Goal: Information Seeking & Learning: Learn about a topic

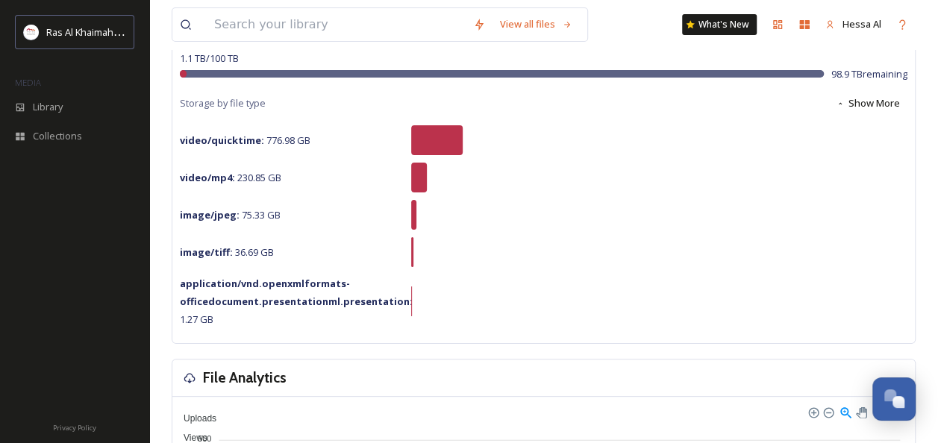
scroll to position [136, 0]
drag, startPoint x: 216, startPoint y: 143, endPoint x: 424, endPoint y: 230, distance: 225.4
click at [424, 230] on div "1.1 TB / 100 TB 98.9 TB remaining Storage by file type Show More video/quicktim…" at bounding box center [543, 191] width 742 height 301
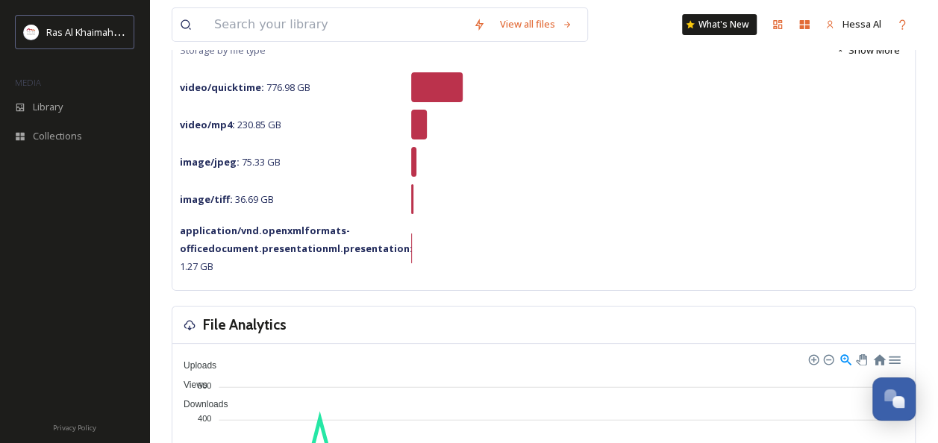
click at [452, 224] on div "application/vnd.openxmlformats-officedocument.presentationml.presentation : 1.2…" at bounding box center [543, 249] width 727 height 54
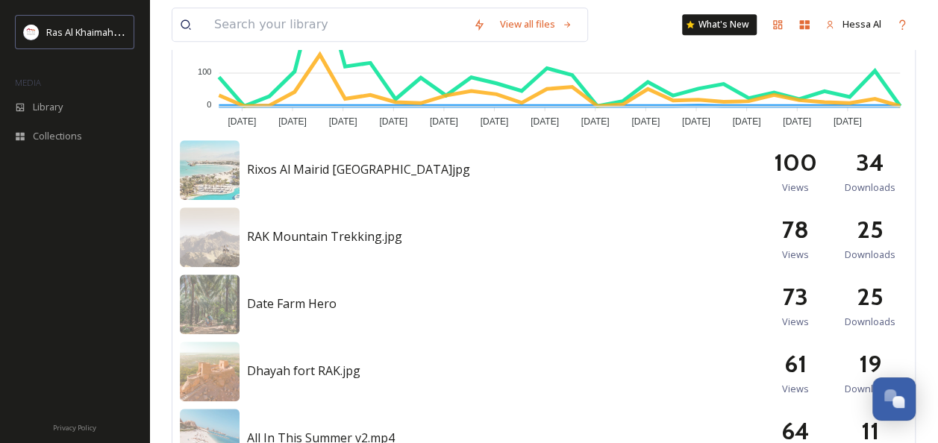
scroll to position [639, 0]
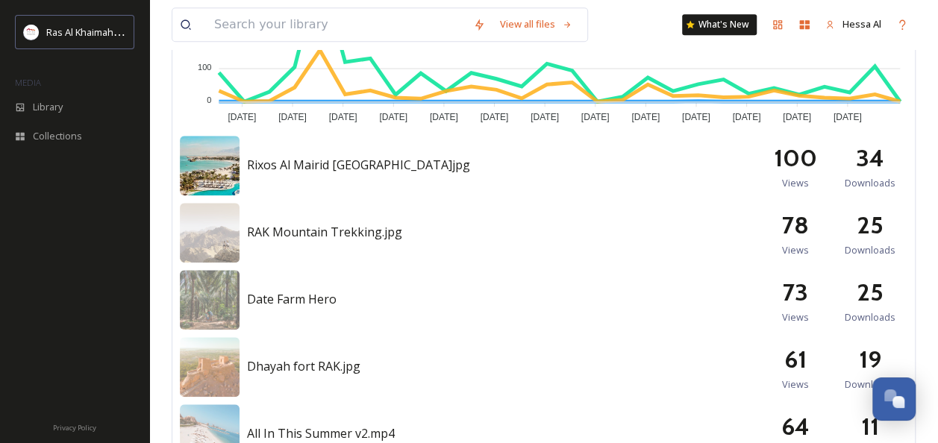
click at [206, 157] on img at bounding box center [210, 166] width 60 height 60
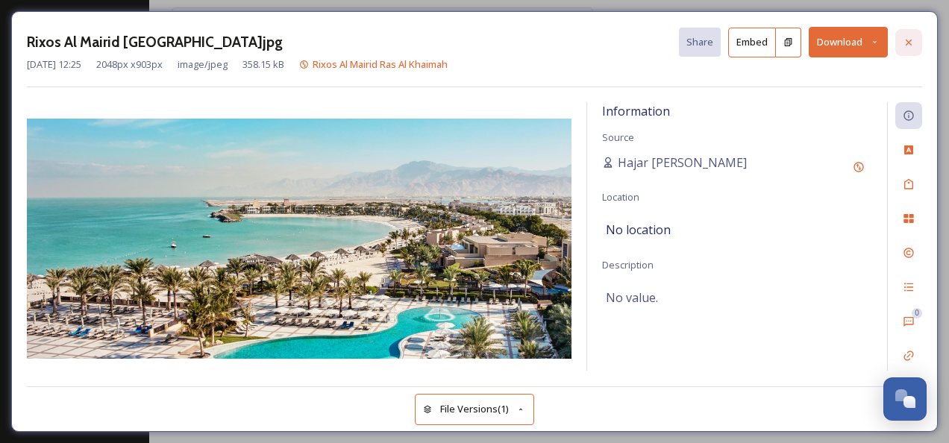
click at [906, 32] on div at bounding box center [908, 42] width 27 height 27
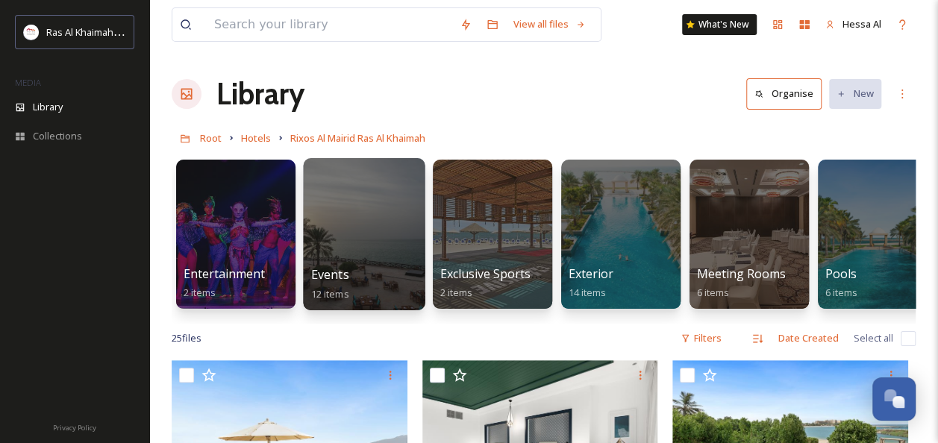
click at [361, 248] on div at bounding box center [364, 234] width 122 height 152
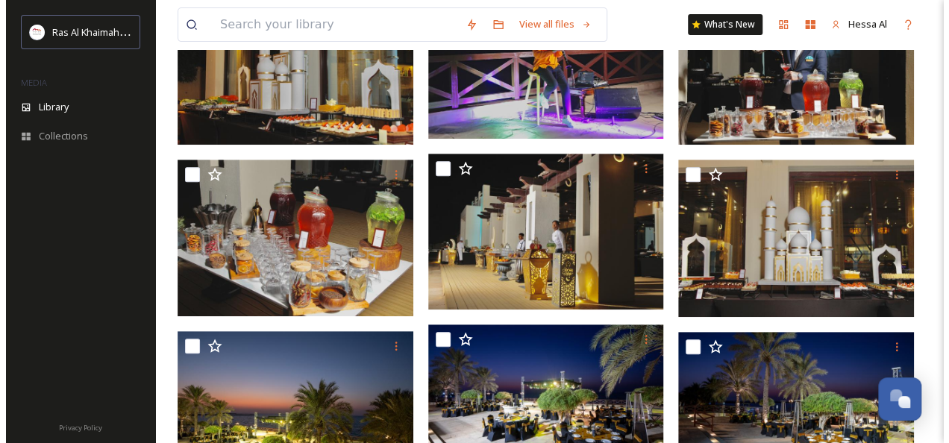
scroll to position [219, 0]
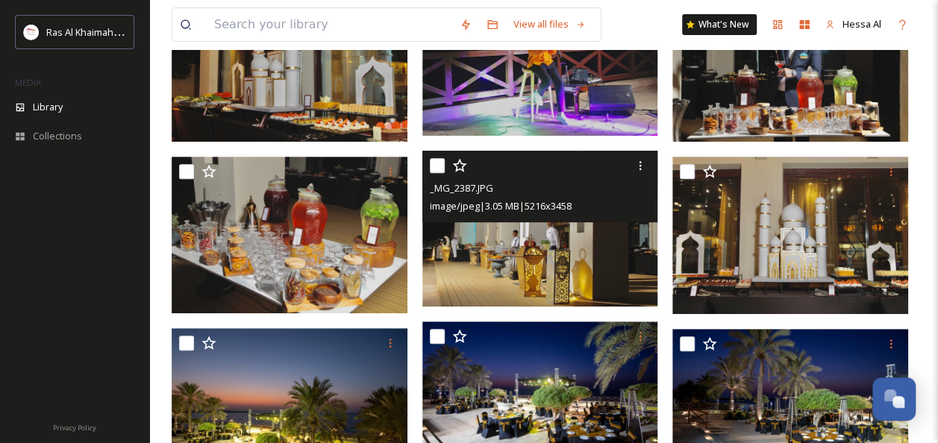
click at [515, 253] on img at bounding box center [540, 229] width 236 height 156
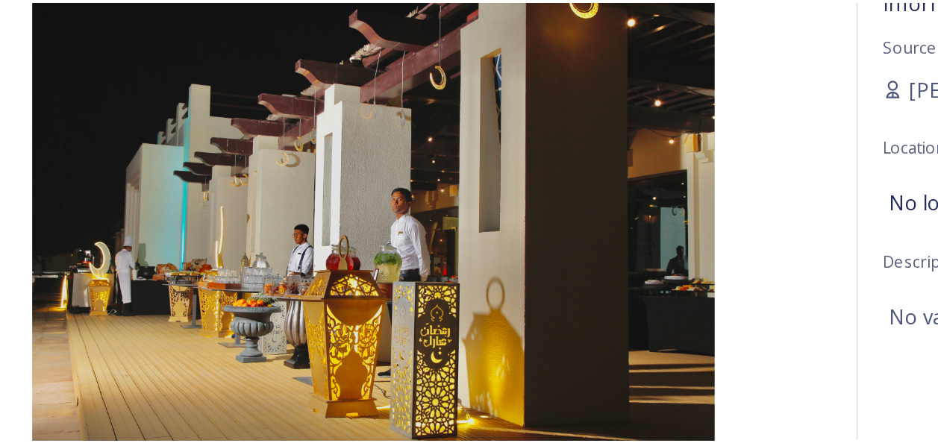
scroll to position [219, 0]
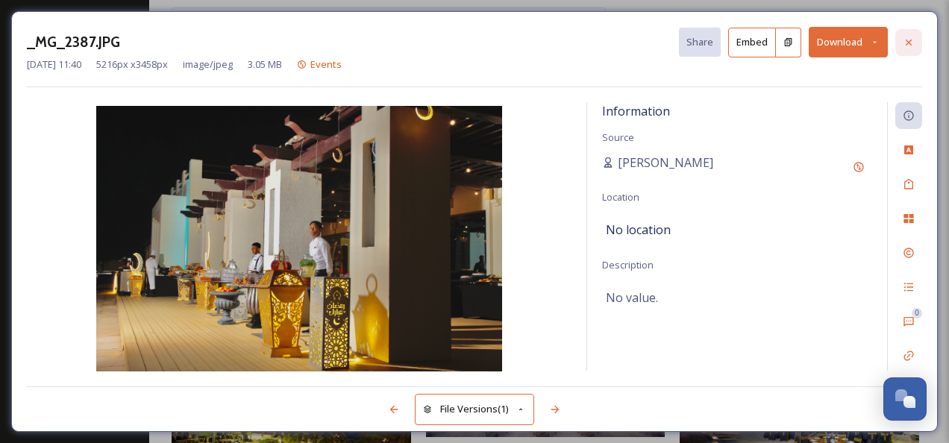
click at [906, 43] on icon at bounding box center [909, 43] width 12 height 12
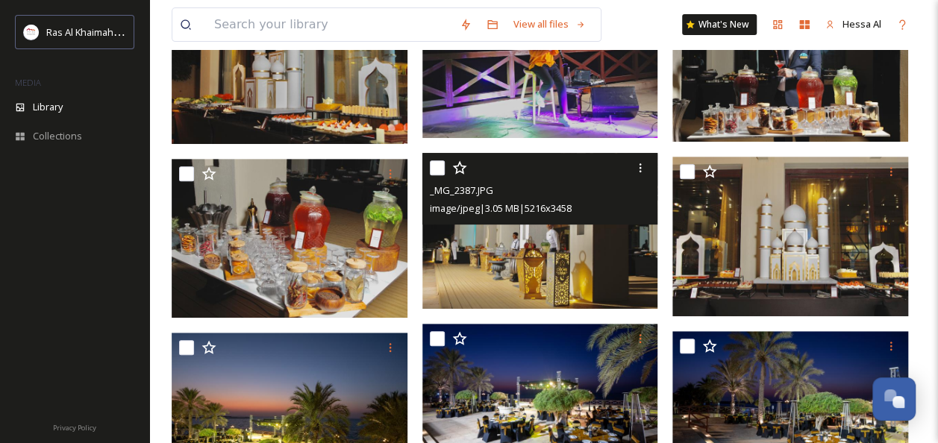
click at [535, 272] on img at bounding box center [540, 231] width 236 height 156
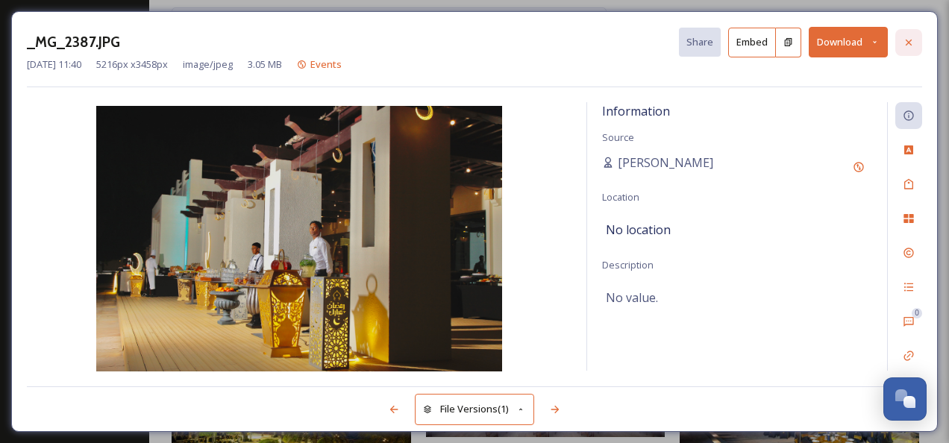
click at [904, 37] on icon at bounding box center [909, 43] width 12 height 12
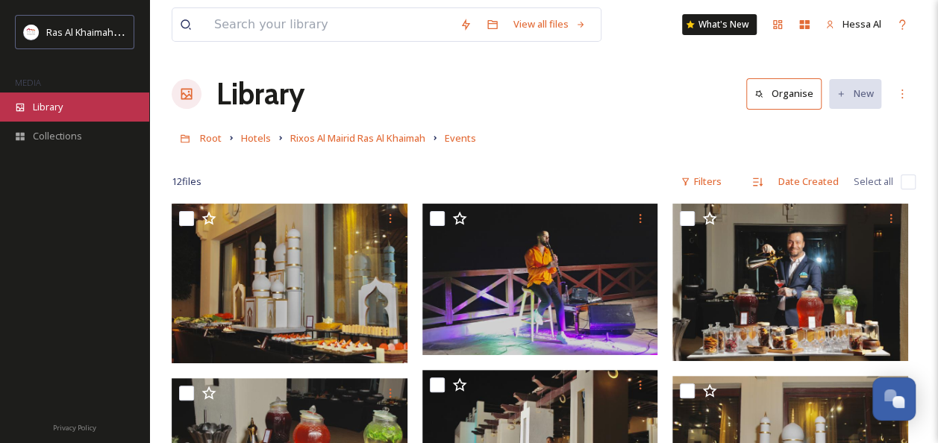
click at [70, 100] on div "Library" at bounding box center [74, 107] width 149 height 29
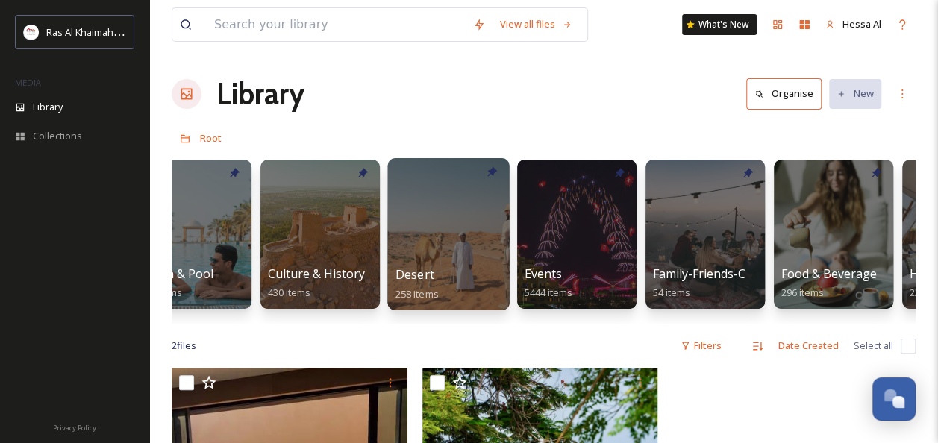
scroll to position [0, 173]
click at [467, 243] on div at bounding box center [448, 234] width 122 height 152
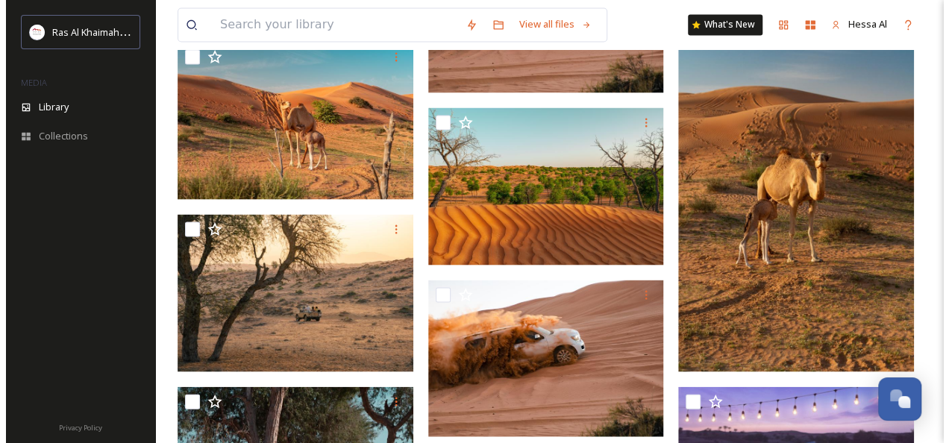
scroll to position [1377, 0]
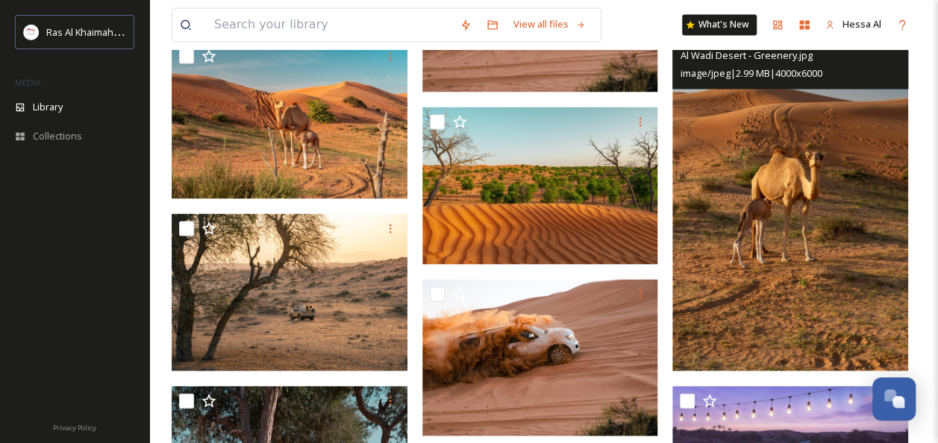
click at [704, 225] on img at bounding box center [790, 194] width 236 height 354
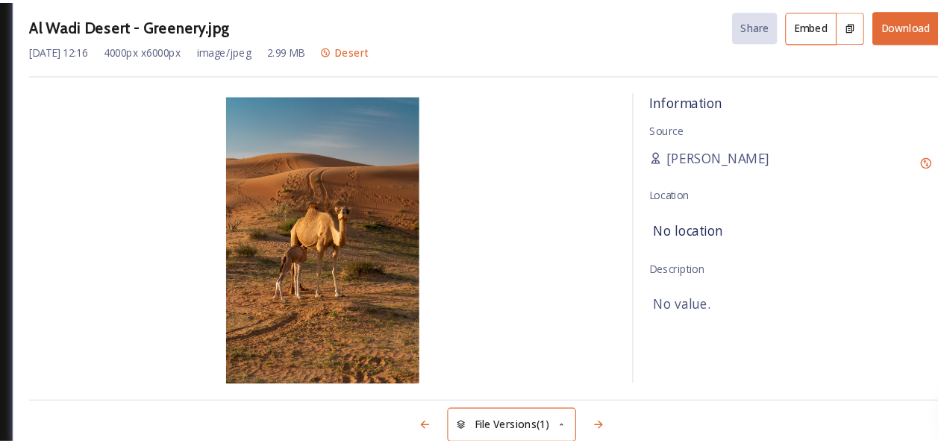
scroll to position [1377, 0]
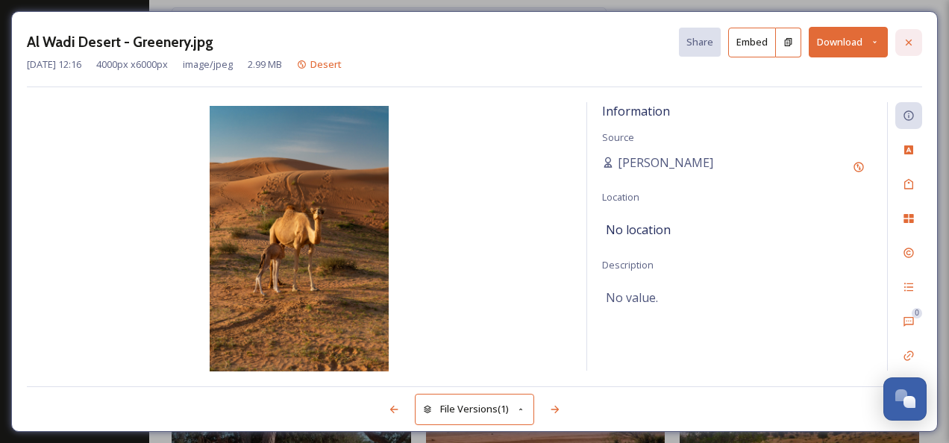
click at [913, 41] on icon at bounding box center [909, 43] width 12 height 12
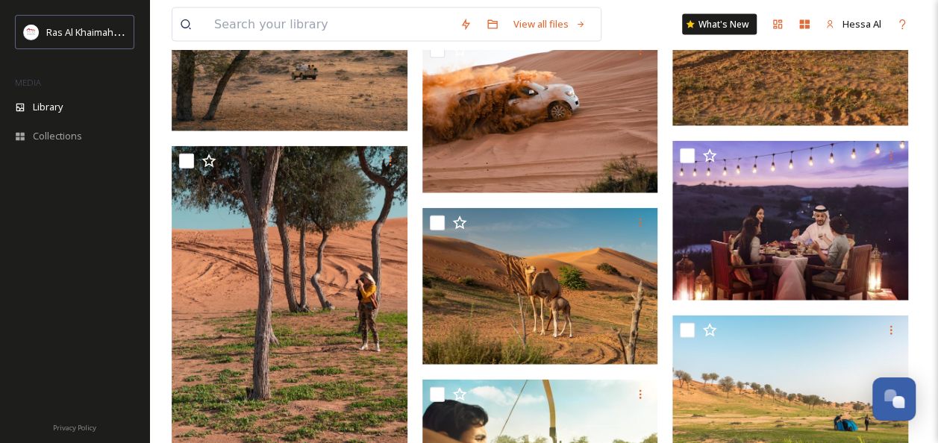
scroll to position [1589, 0]
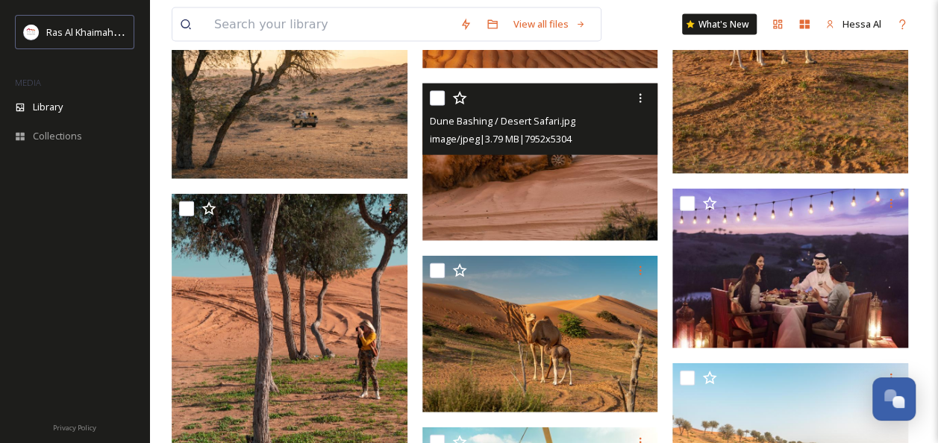
click at [548, 188] on img at bounding box center [540, 162] width 236 height 157
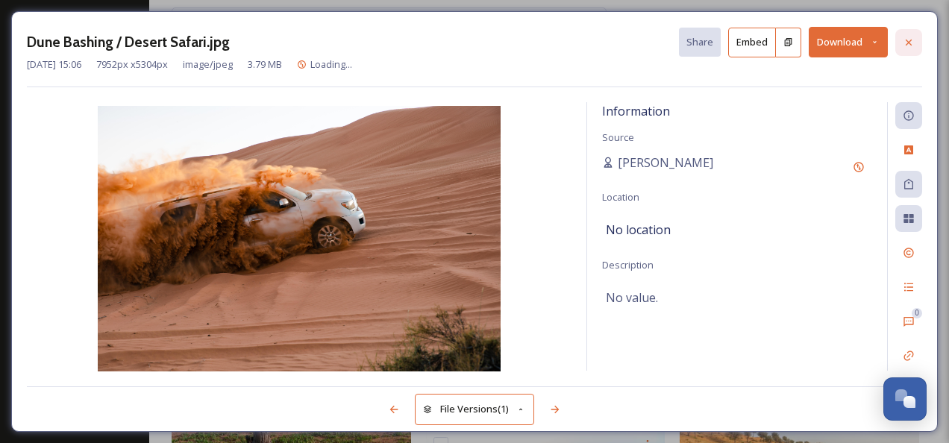
click at [912, 42] on icon at bounding box center [909, 43] width 12 height 12
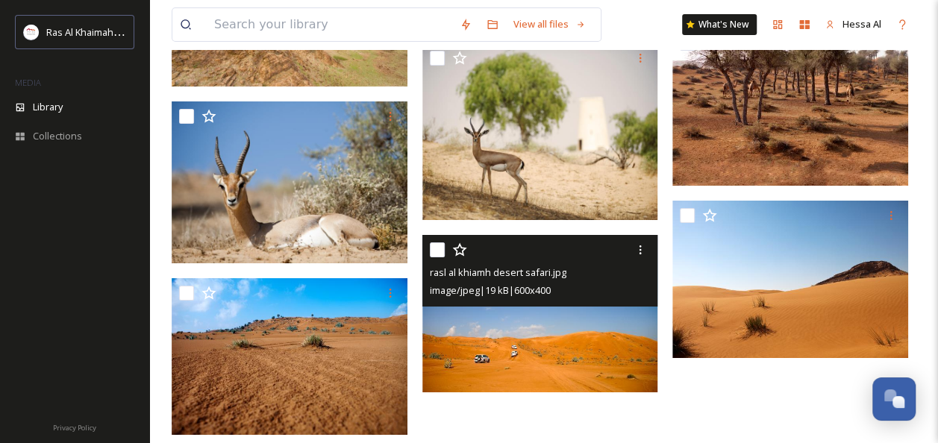
scroll to position [2596, 0]
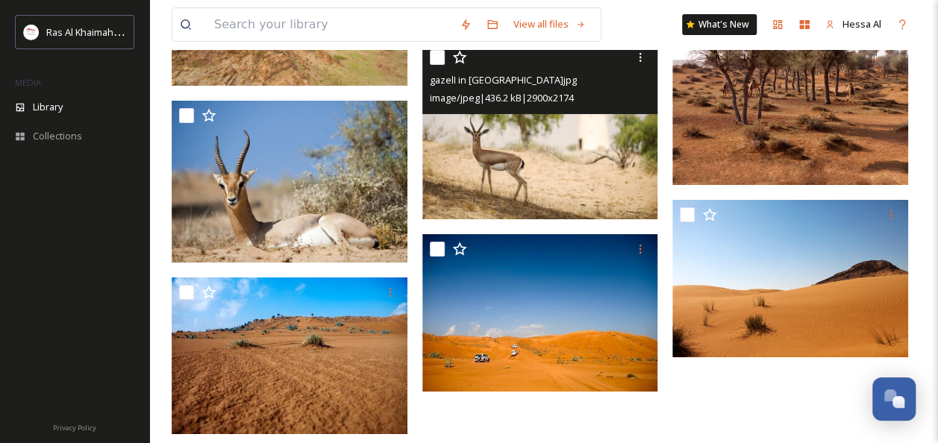
click at [592, 179] on img at bounding box center [540, 131] width 236 height 177
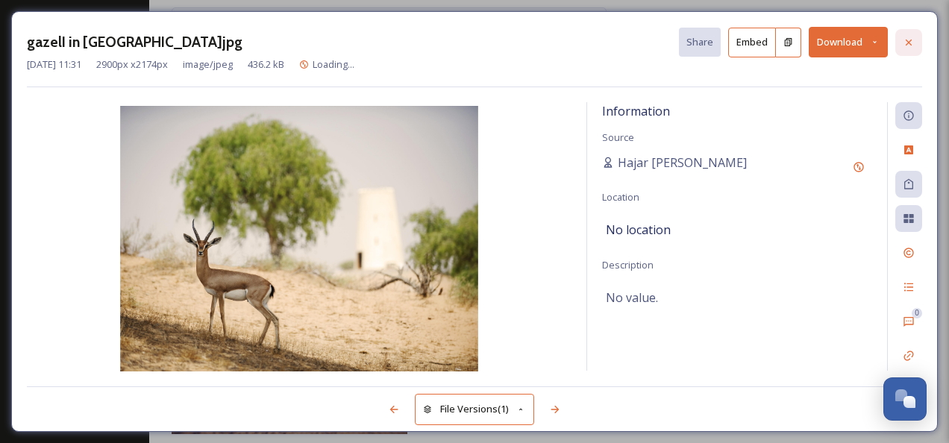
click at [902, 43] on div at bounding box center [908, 42] width 27 height 27
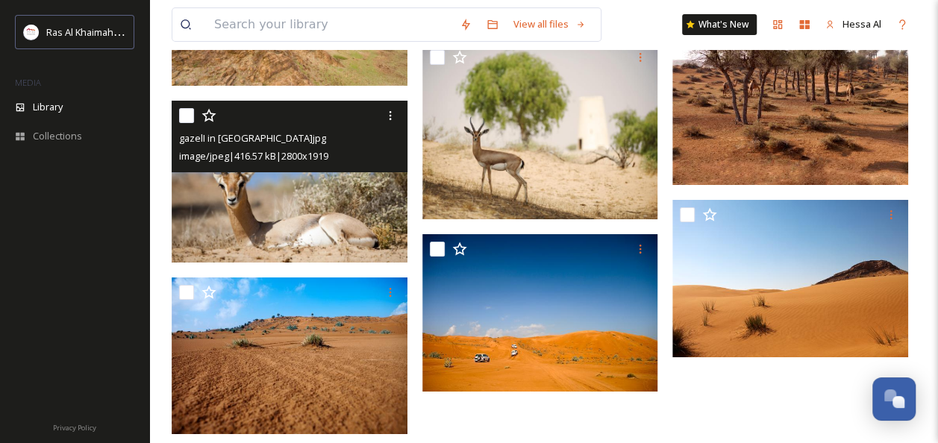
click at [389, 187] on img at bounding box center [290, 182] width 236 height 162
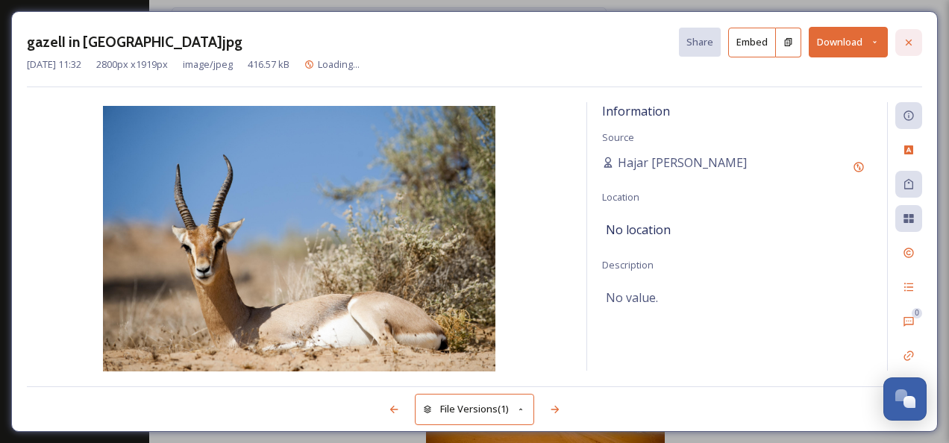
click at [904, 37] on icon at bounding box center [909, 43] width 12 height 12
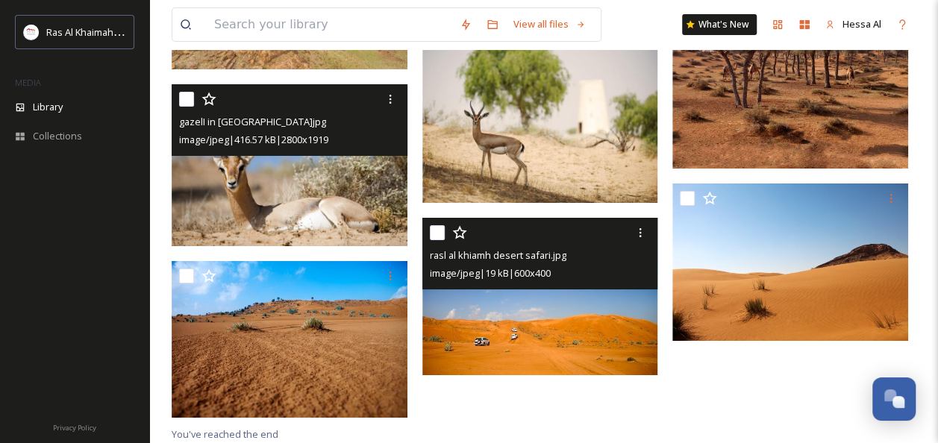
scroll to position [2623, 0]
click at [554, 307] on img at bounding box center [540, 296] width 236 height 157
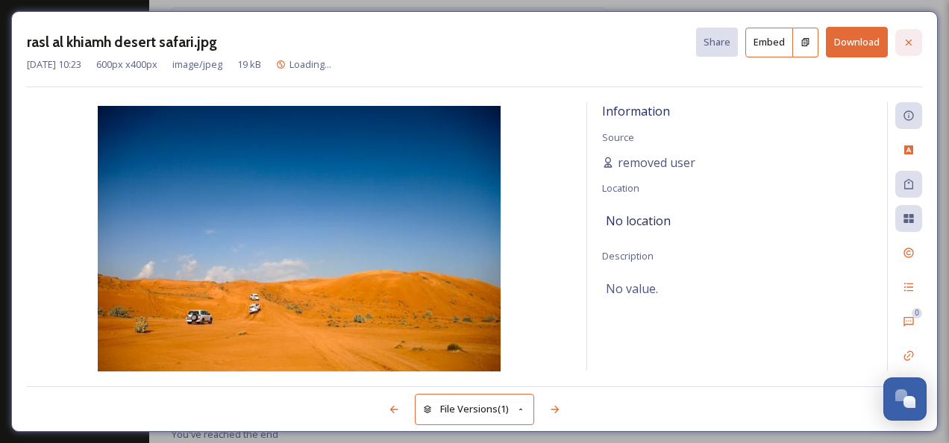
click at [907, 42] on icon at bounding box center [909, 43] width 12 height 12
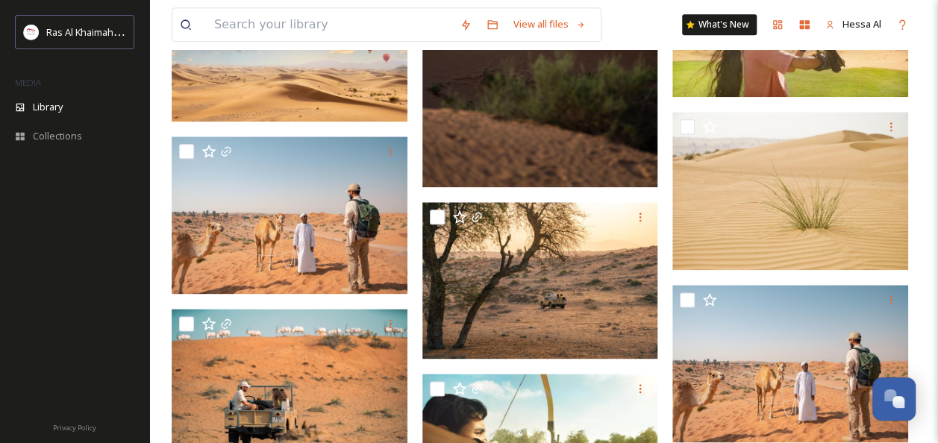
scroll to position [571, 0]
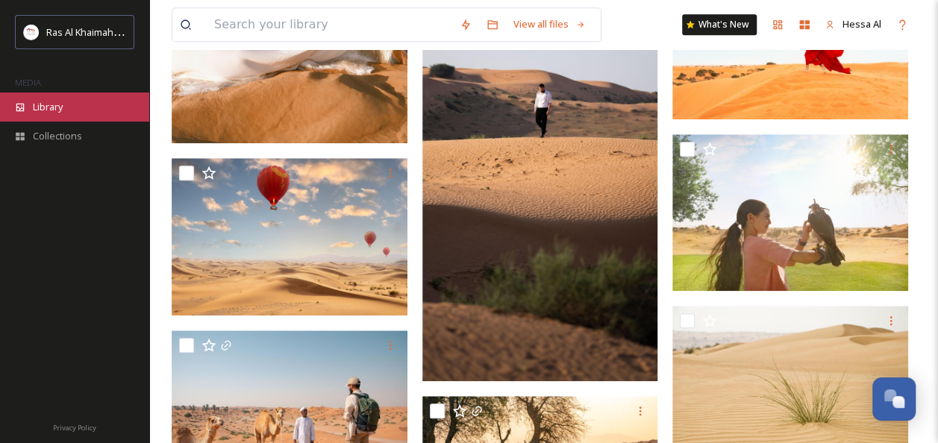
click at [81, 100] on div "Library" at bounding box center [74, 107] width 149 height 29
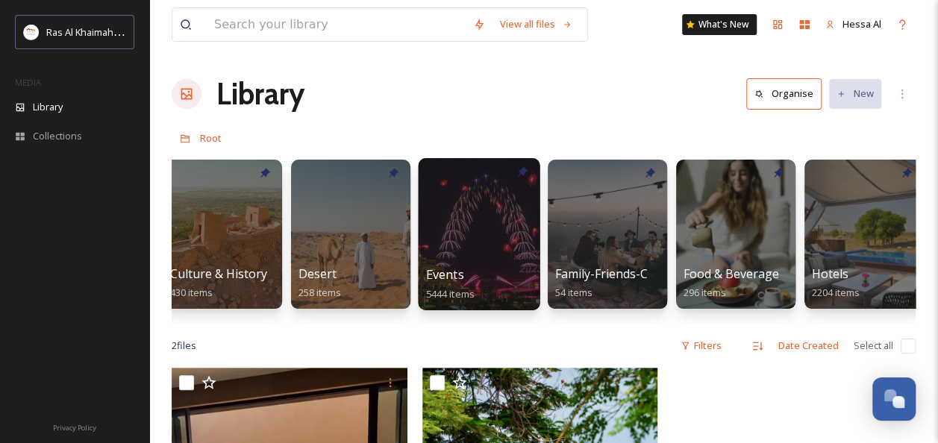
scroll to position [0, 564]
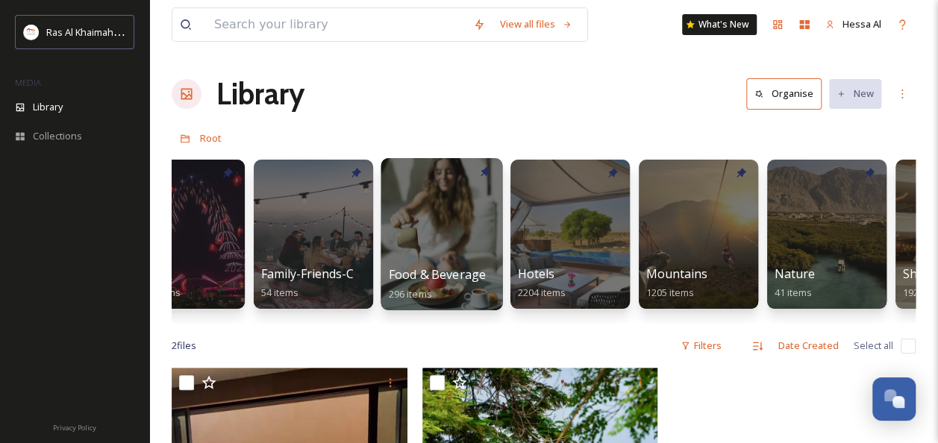
click at [430, 243] on div at bounding box center [442, 234] width 122 height 152
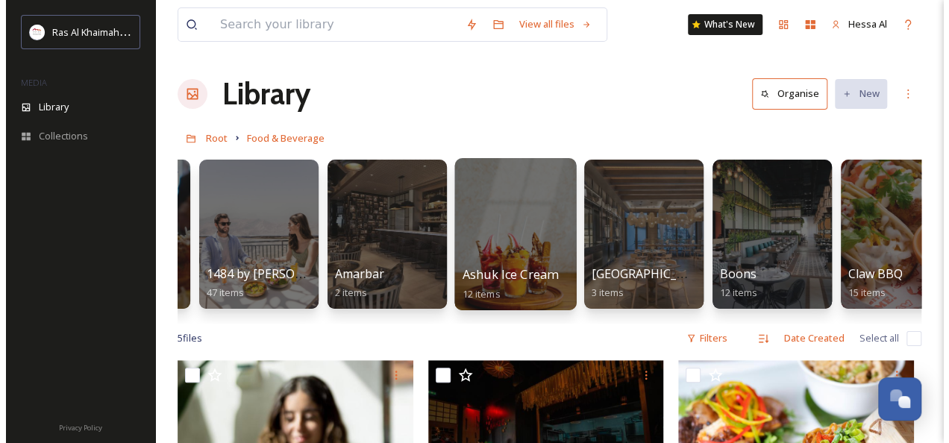
scroll to position [0, 110]
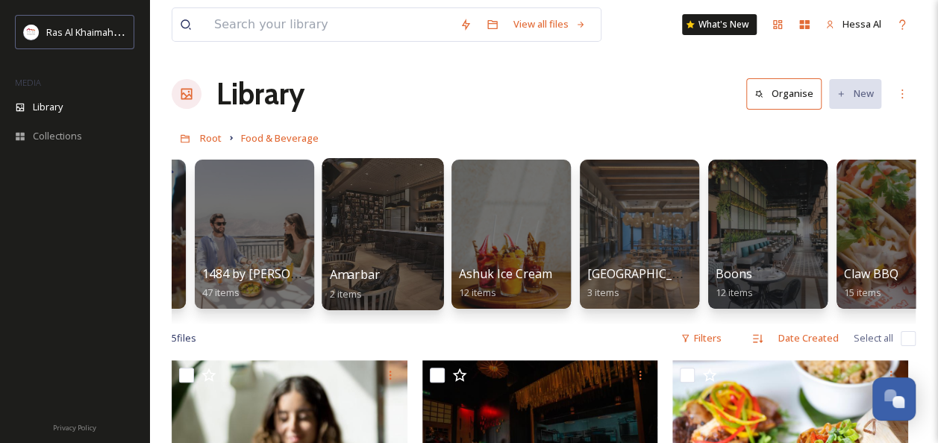
click at [391, 236] on div at bounding box center [383, 234] width 122 height 152
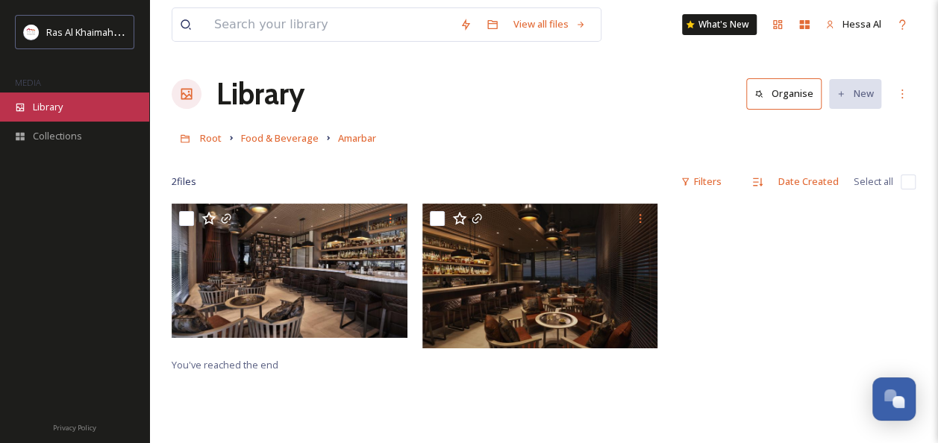
click at [94, 101] on div "Library" at bounding box center [74, 107] width 149 height 29
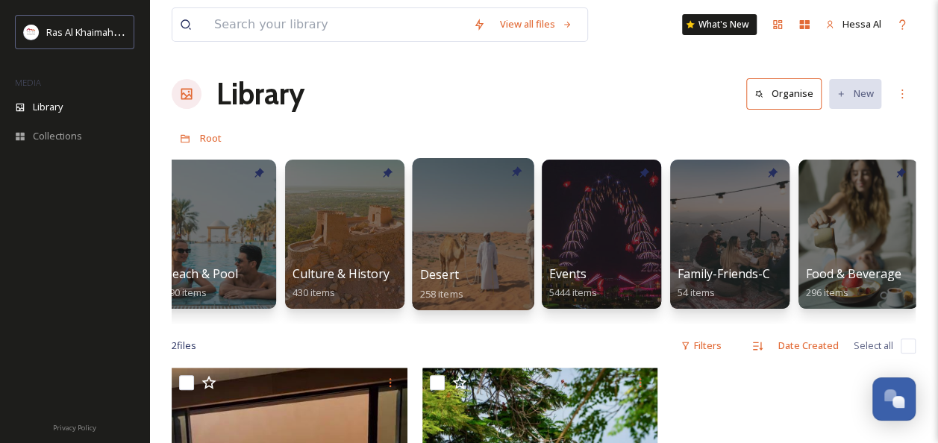
scroll to position [0, 148]
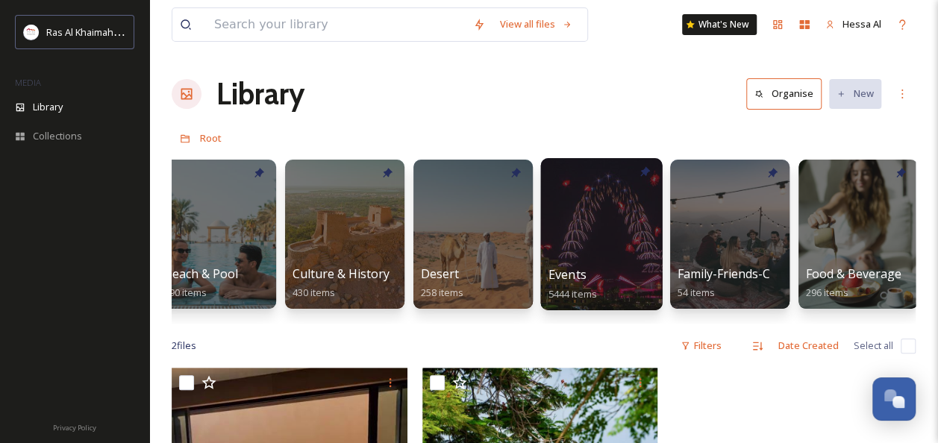
click at [615, 242] on div at bounding box center [601, 234] width 122 height 152
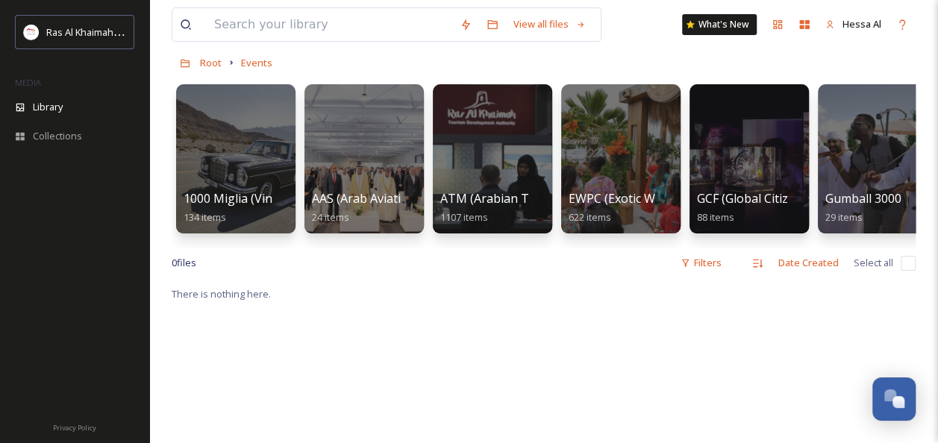
scroll to position [72, 0]
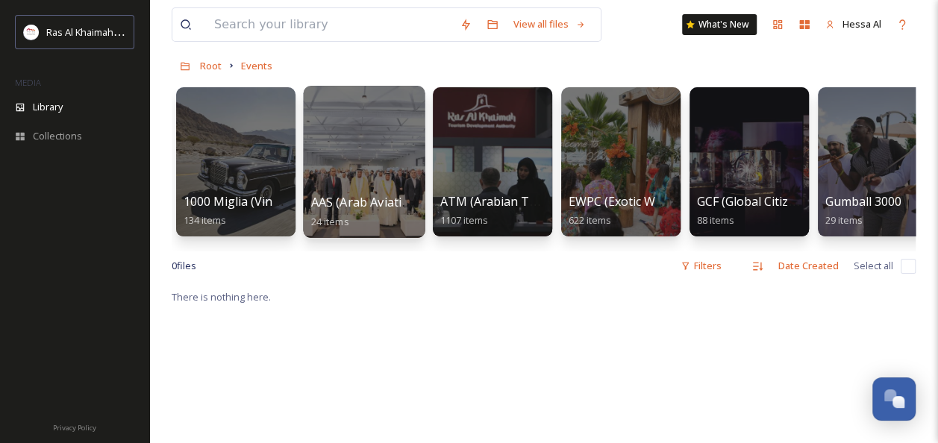
click at [353, 170] on div at bounding box center [364, 162] width 122 height 152
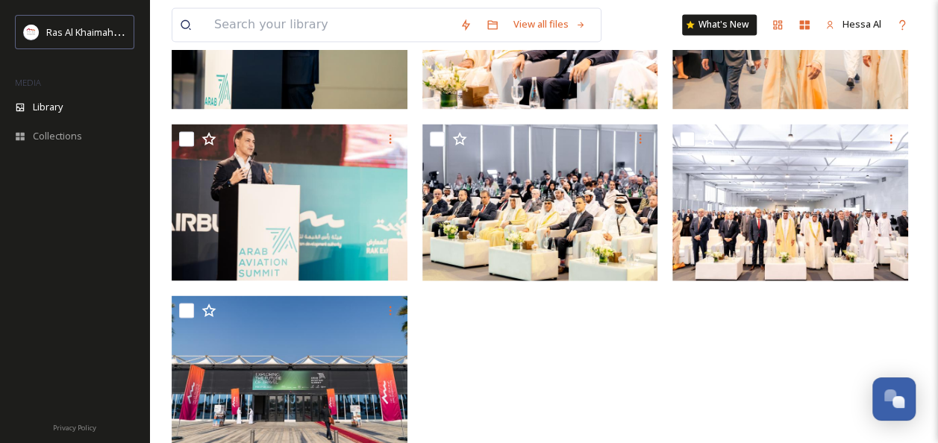
scroll to position [1286, 0]
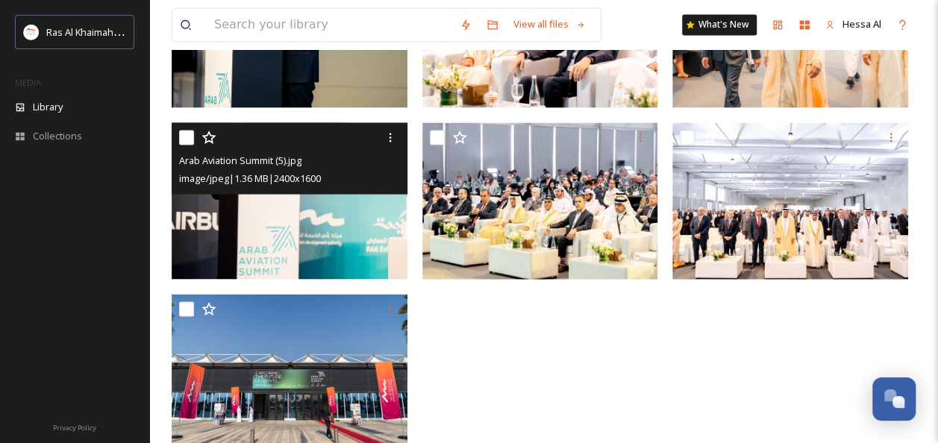
click at [324, 210] on img at bounding box center [290, 200] width 236 height 157
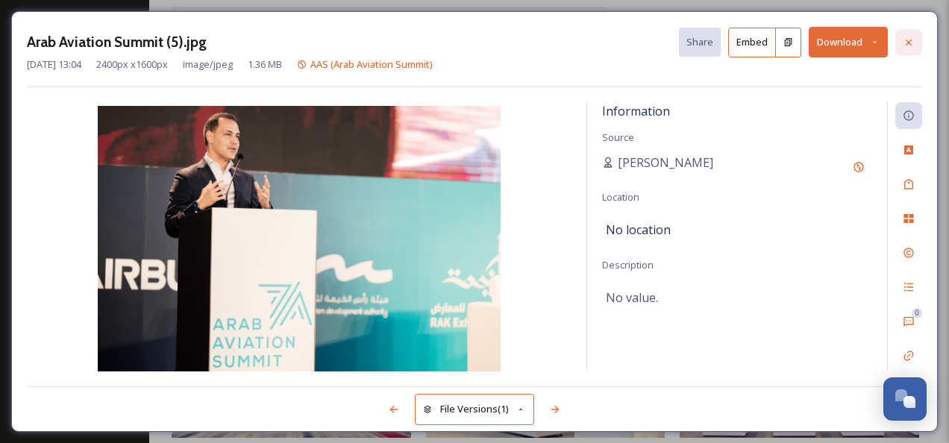
click at [906, 34] on div at bounding box center [908, 42] width 27 height 27
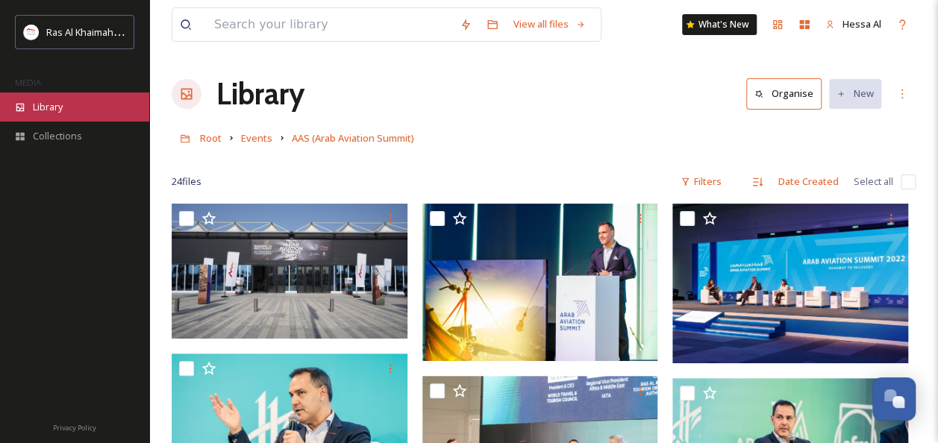
click at [79, 105] on div "Library" at bounding box center [74, 107] width 149 height 29
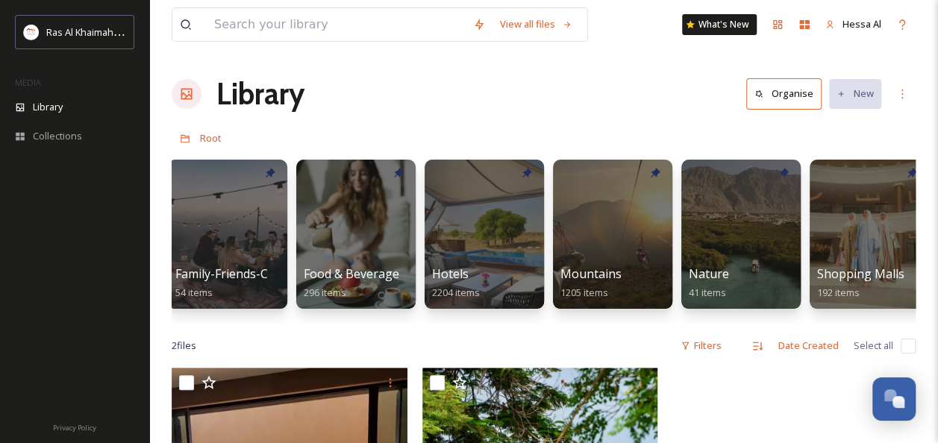
scroll to position [0, 671]
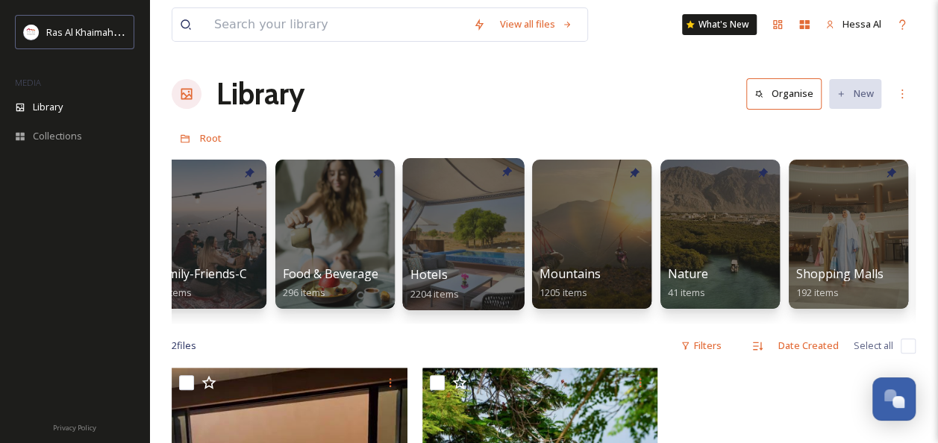
click at [487, 225] on div at bounding box center [463, 234] width 122 height 152
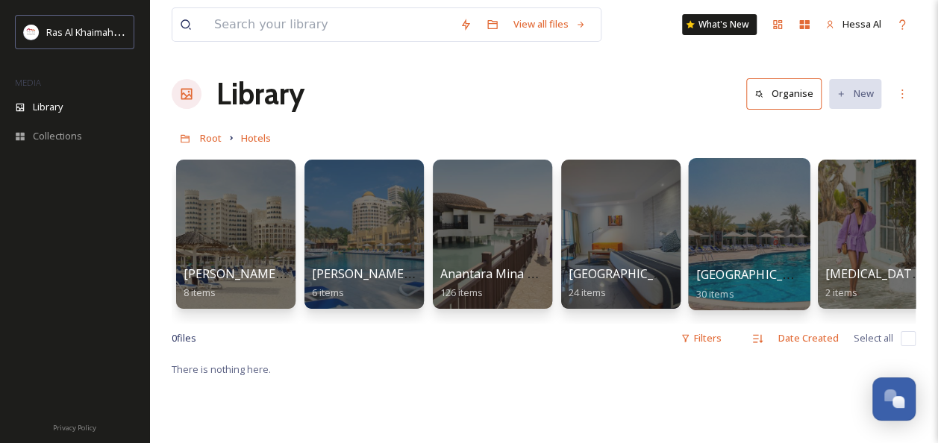
scroll to position [0, 145]
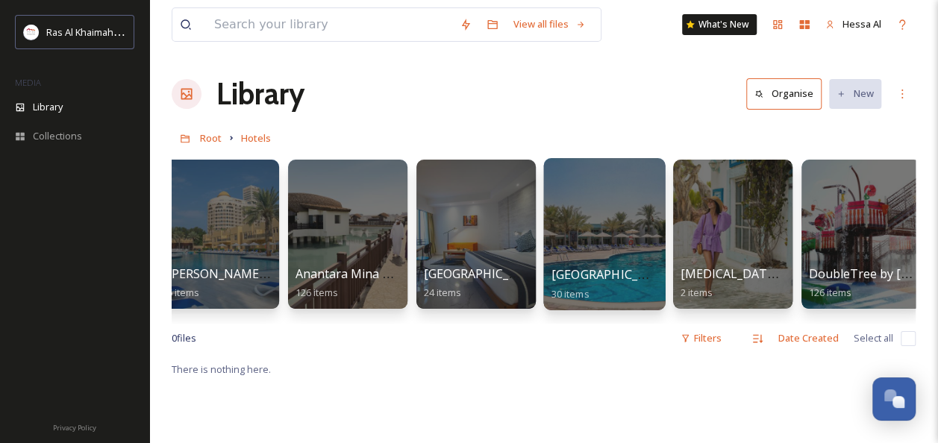
click at [619, 216] on div at bounding box center [604, 234] width 122 height 152
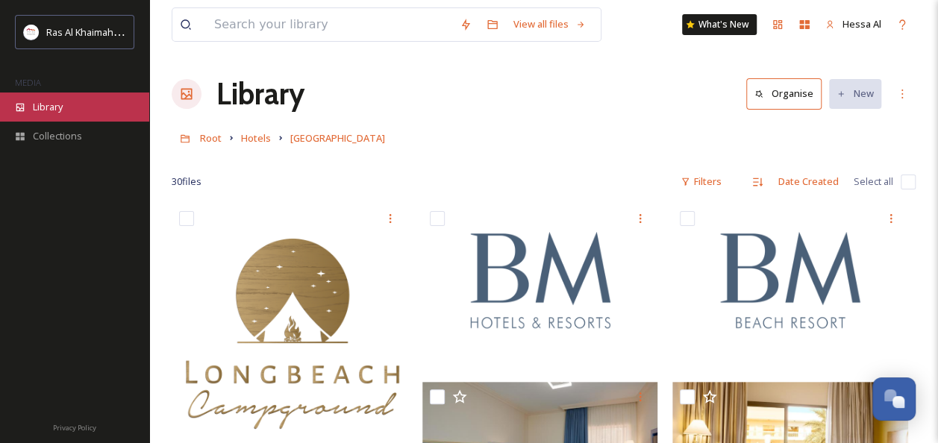
click at [103, 107] on div "Library" at bounding box center [74, 107] width 149 height 29
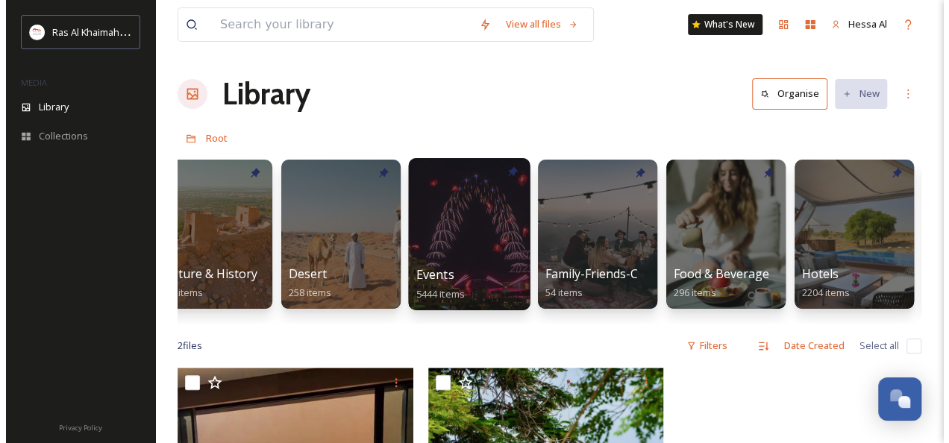
scroll to position [0, 285]
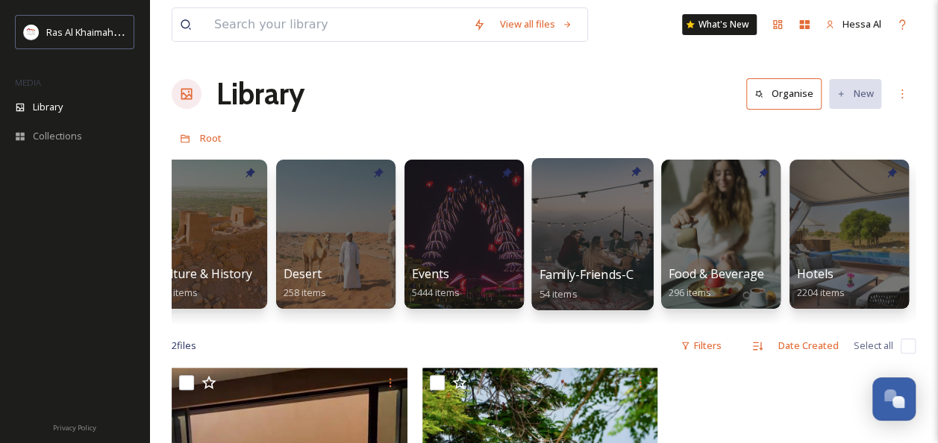
click at [595, 234] on div at bounding box center [592, 234] width 122 height 152
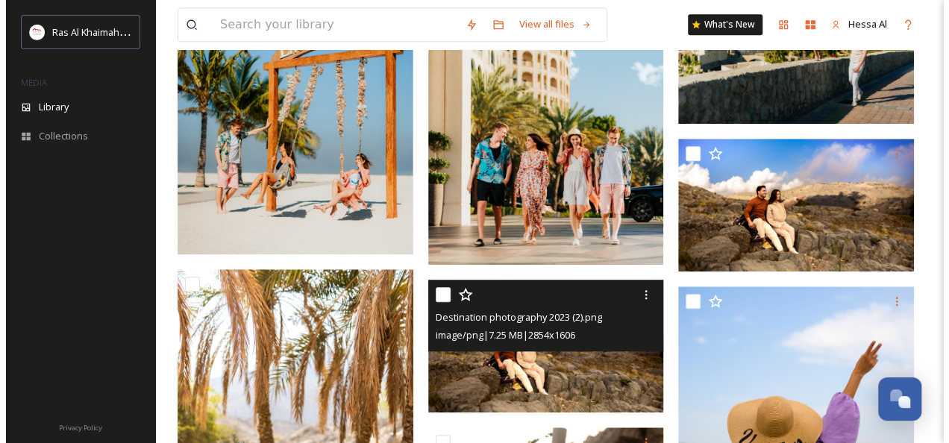
scroll to position [586, 0]
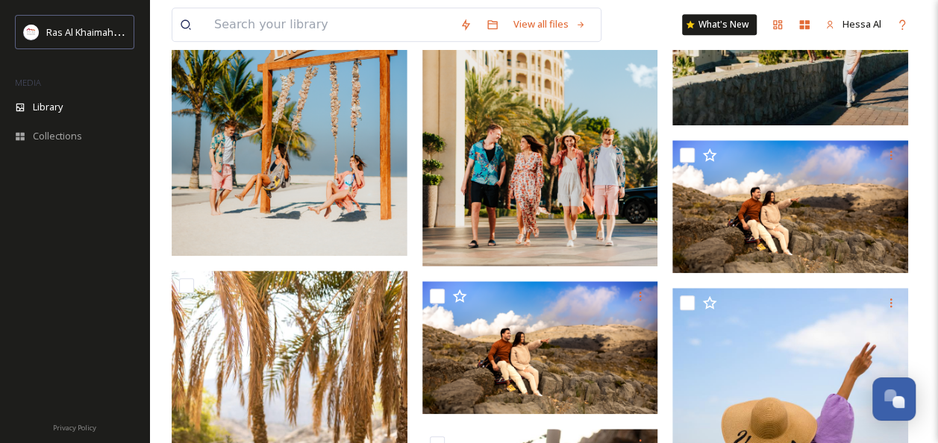
click at [580, 238] on img at bounding box center [540, 114] width 236 height 305
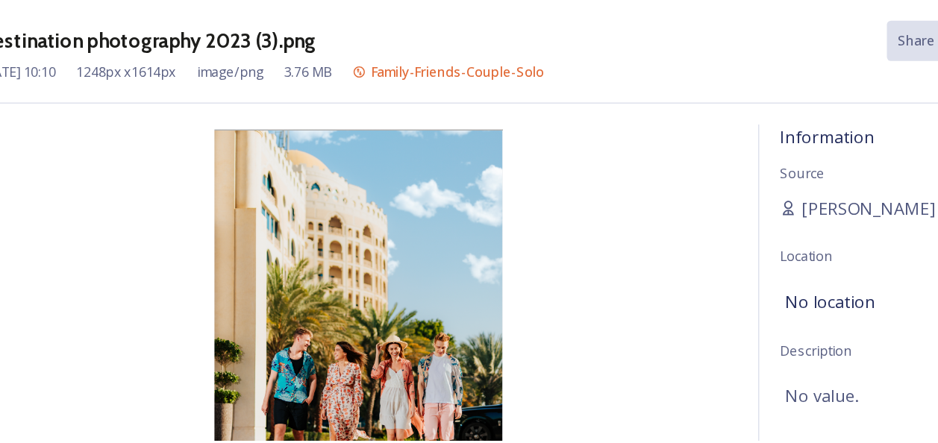
scroll to position [586, 0]
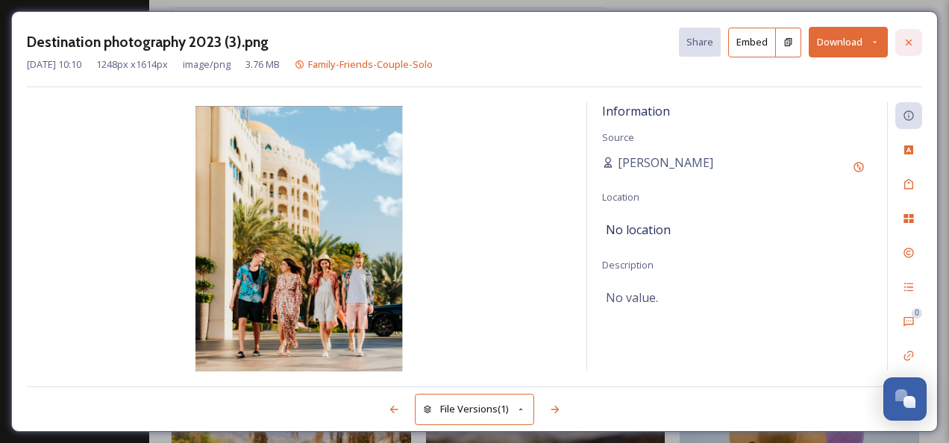
click at [911, 40] on icon at bounding box center [909, 42] width 6 height 6
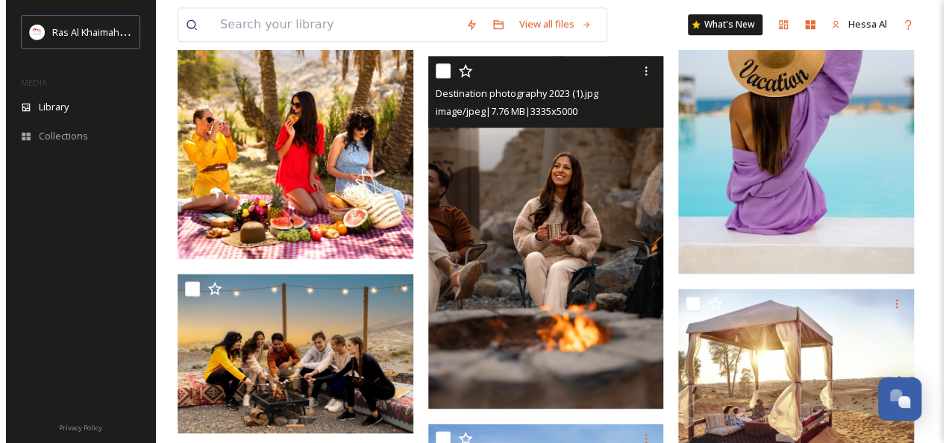
scroll to position [967, 0]
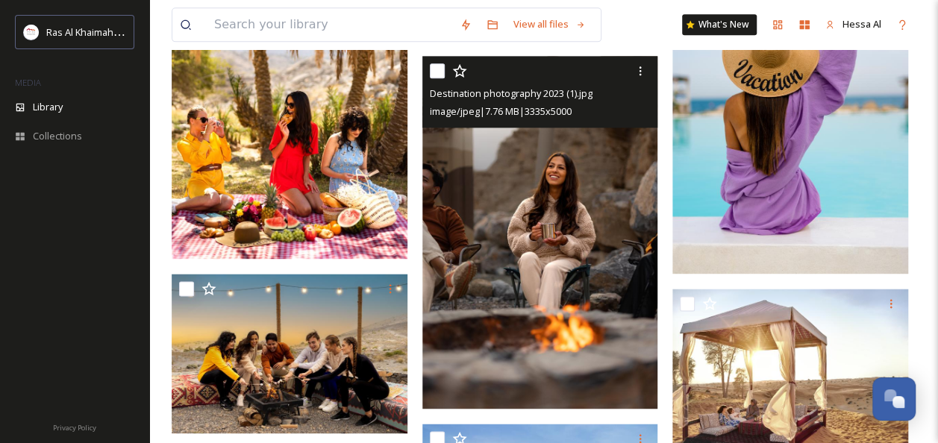
click at [539, 241] on img at bounding box center [540, 233] width 236 height 354
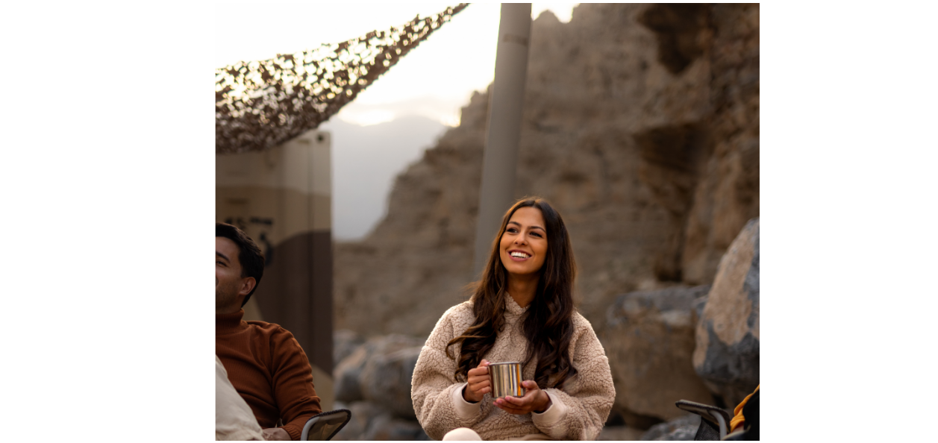
scroll to position [967, 0]
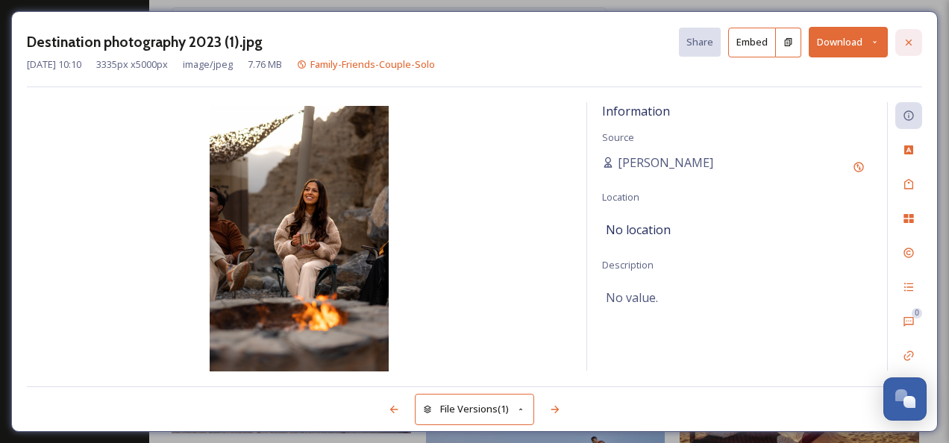
click at [913, 45] on icon at bounding box center [909, 43] width 12 height 12
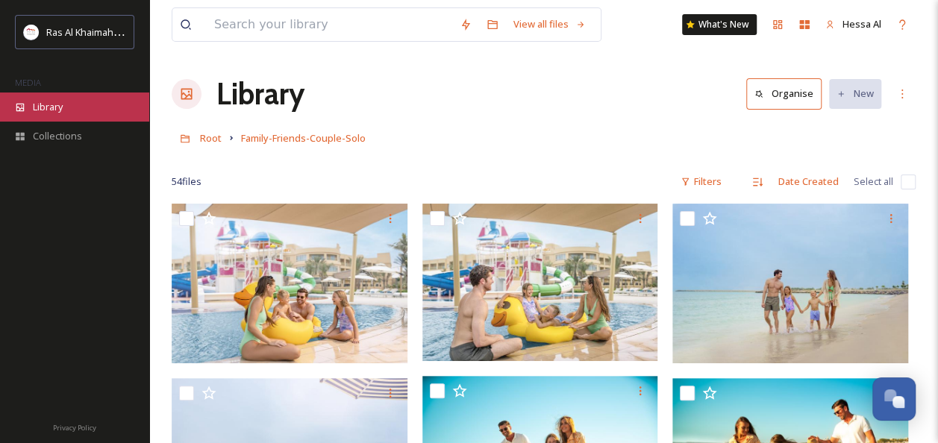
click at [81, 107] on div "Library" at bounding box center [74, 107] width 149 height 29
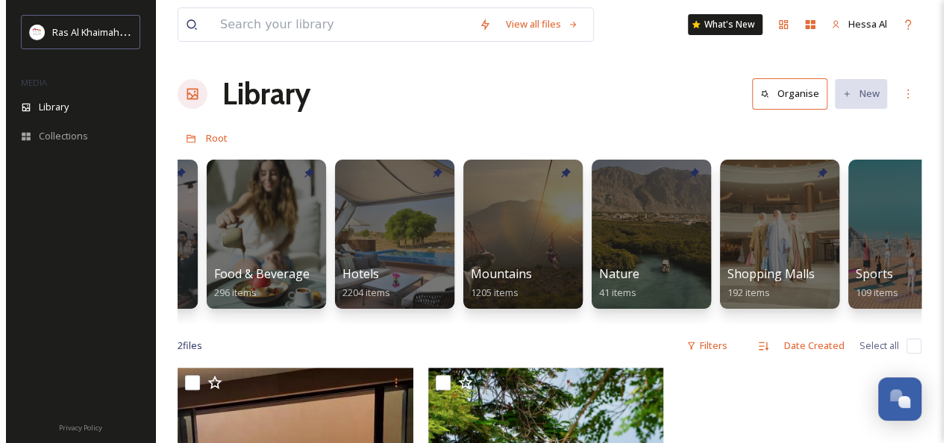
scroll to position [0, 748]
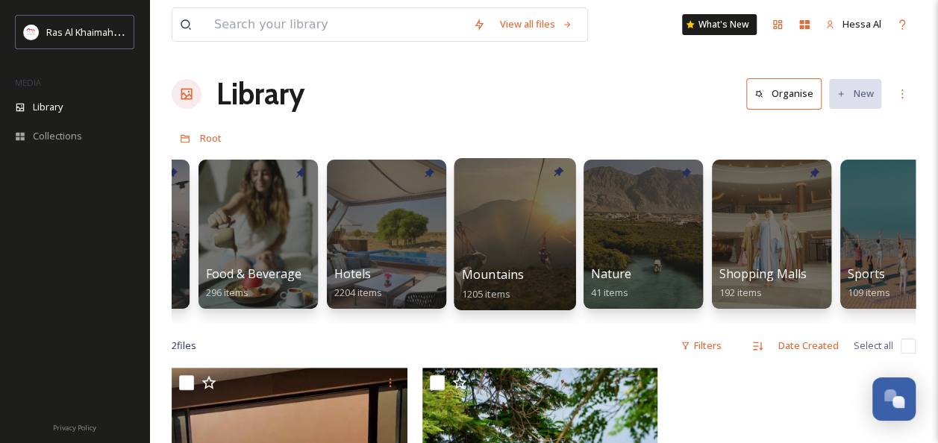
click at [525, 239] on div at bounding box center [515, 234] width 122 height 152
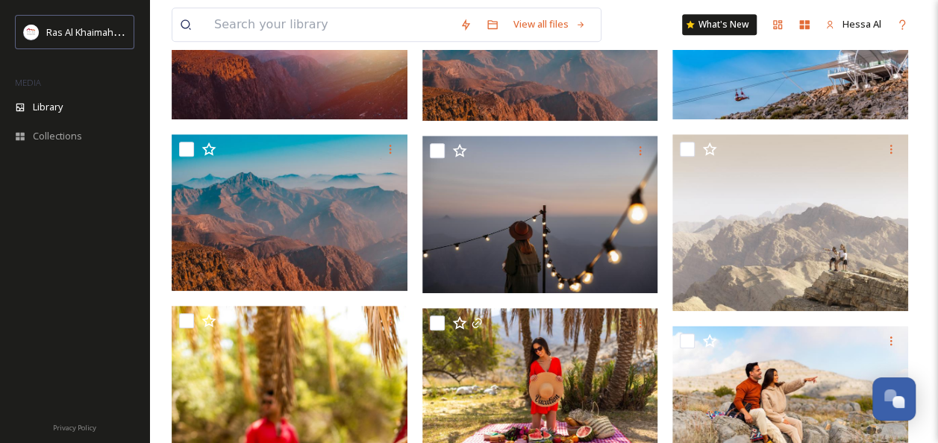
scroll to position [546, 0]
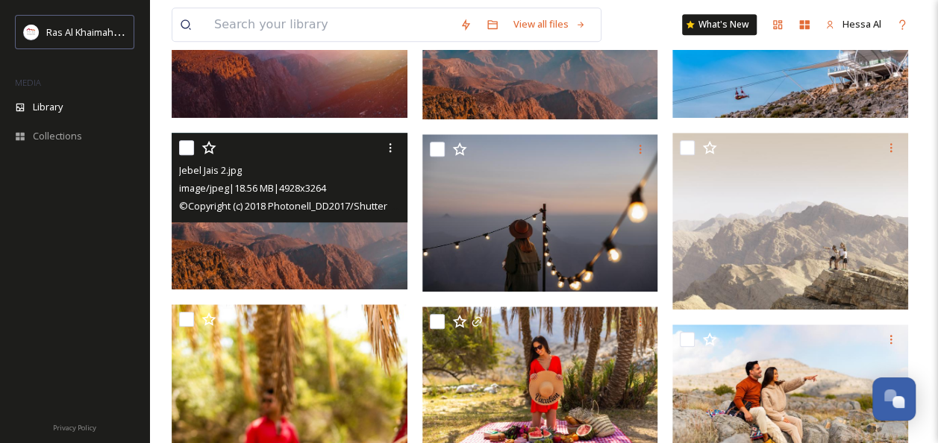
click at [313, 241] on img at bounding box center [290, 211] width 236 height 156
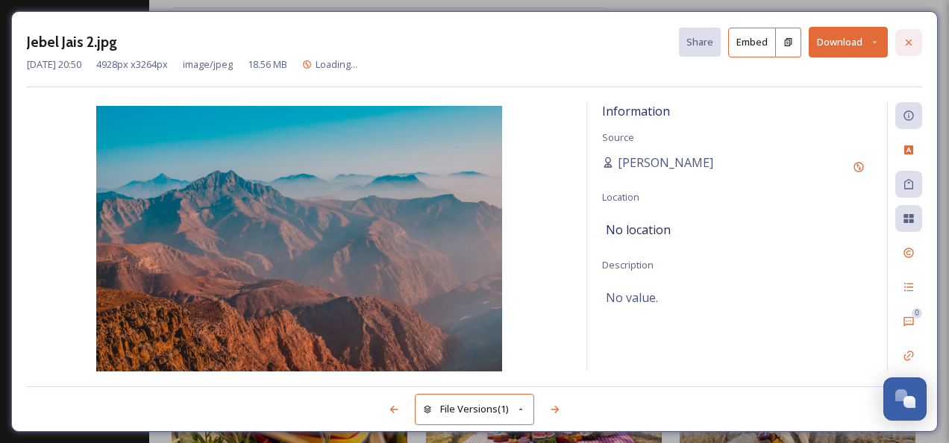
click at [910, 37] on icon at bounding box center [909, 43] width 12 height 12
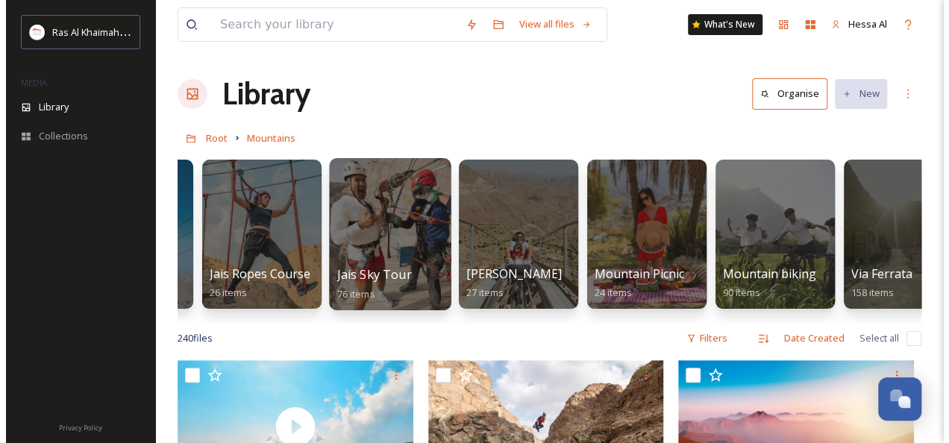
scroll to position [0, 668]
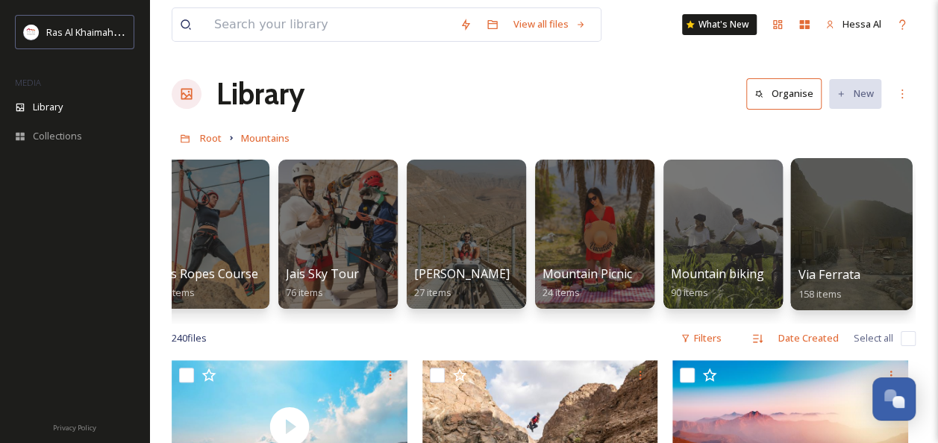
click at [800, 235] on div at bounding box center [851, 234] width 122 height 152
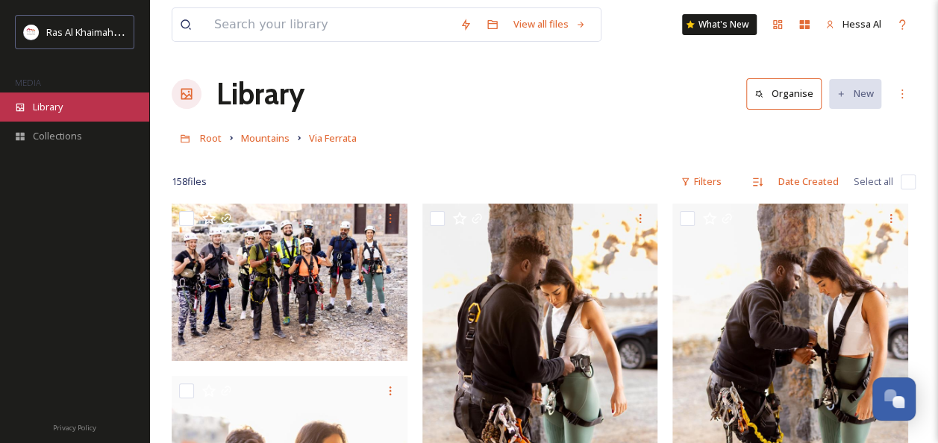
click at [61, 106] on span "Library" at bounding box center [48, 107] width 30 height 14
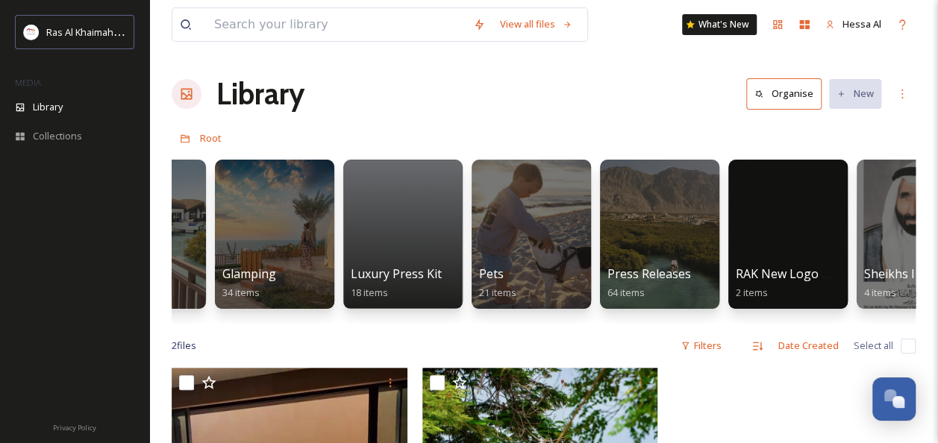
scroll to position [0, 2850]
